Goal: Transaction & Acquisition: Book appointment/travel/reservation

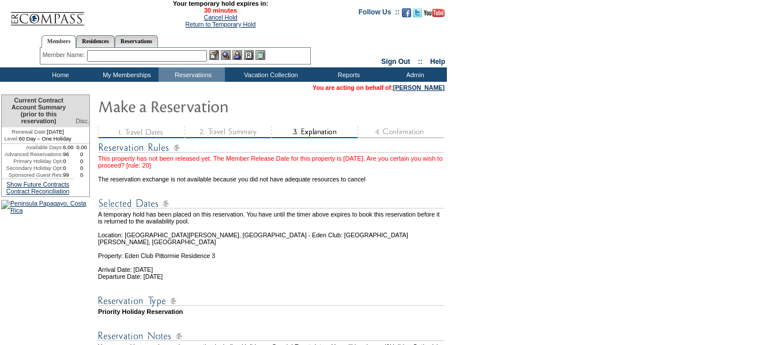
scroll to position [576, 0]
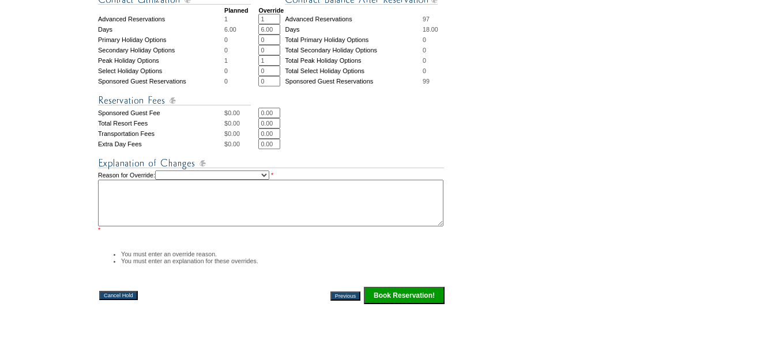
drag, startPoint x: 296, startPoint y: 171, endPoint x: 296, endPoint y: 163, distance: 8.1
click at [269, 171] on select "Creating Continuous Stay Days Rebooked After Cancellation Editing Occupant Expe…" at bounding box center [212, 175] width 114 height 9
select select "1035"
click at [167, 171] on select "Creating Continuous Stay Days Rebooked After Cancellation Editing Occupant Expe…" at bounding box center [212, 175] width 114 height 9
click at [272, 192] on textarea at bounding box center [270, 203] width 345 height 47
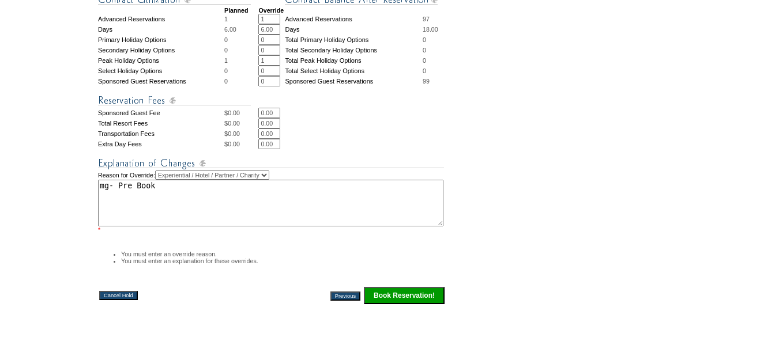
type textarea "mg- Pre Book"
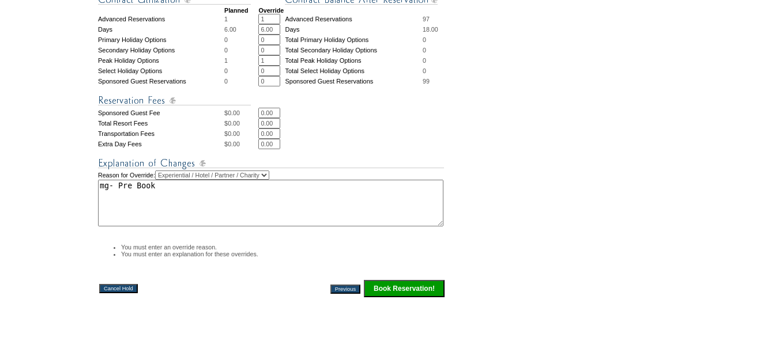
click at [387, 283] on input "Book Reservation!" at bounding box center [404, 288] width 81 height 17
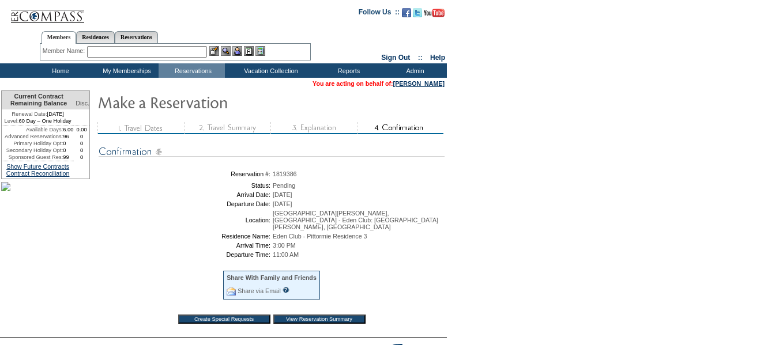
click at [330, 322] on input "View Reservation Summary" at bounding box center [319, 319] width 92 height 9
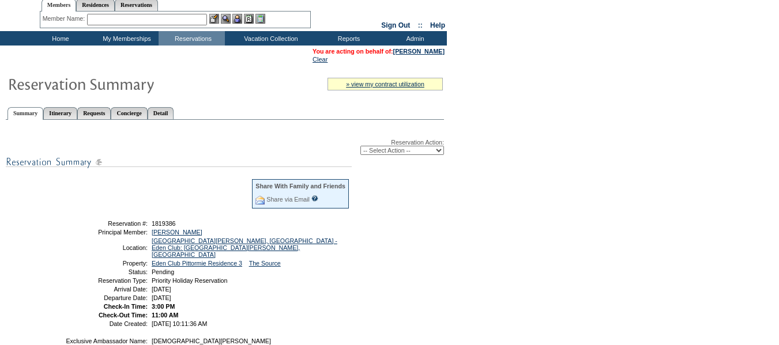
scroll to position [58, 0]
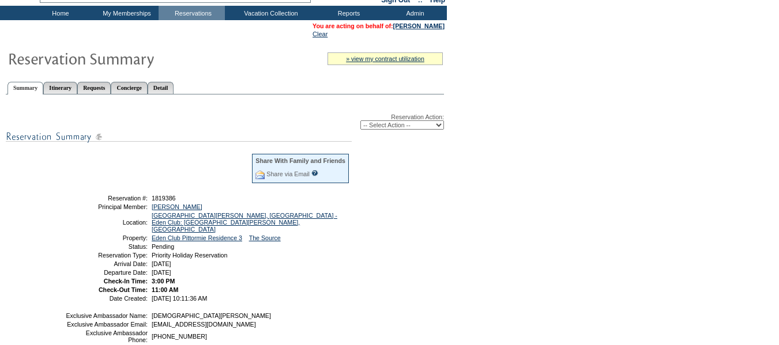
drag, startPoint x: 232, startPoint y: 291, endPoint x: 89, endPoint y: 205, distance: 167.0
click at [89, 205] on tbody "Share With Family and Friends Share via Email Share Reservation Information Ple…" at bounding box center [207, 227] width 285 height 149
copy tbody "Reservation #: 1819386 Principal Member: [PERSON_NAME] Location: [GEOGRAPHIC_DA…"
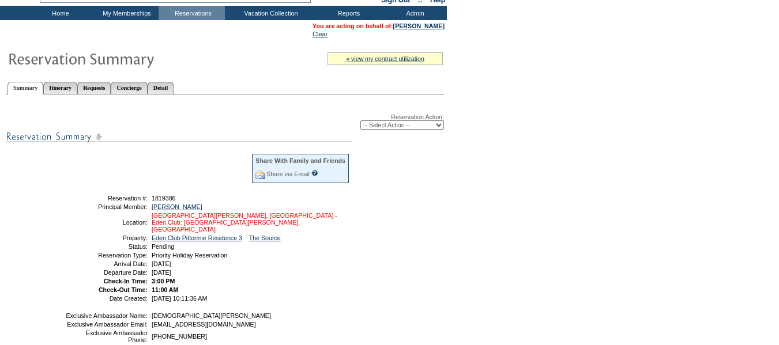
click at [302, 218] on link "St. Andrews, Scotland - Eden Club: St. Andrews, Scotland" at bounding box center [245, 222] width 186 height 21
